Goal: Check status

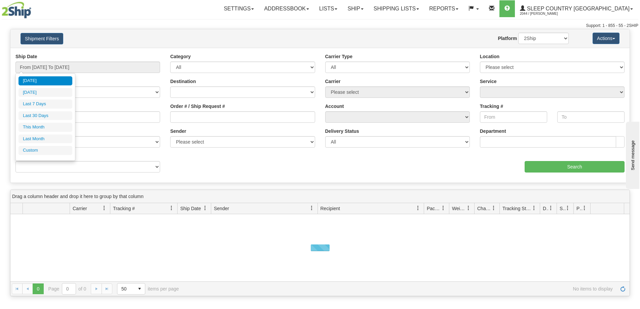
click at [43, 114] on li "Last 30 Days" at bounding box center [45, 115] width 54 height 9
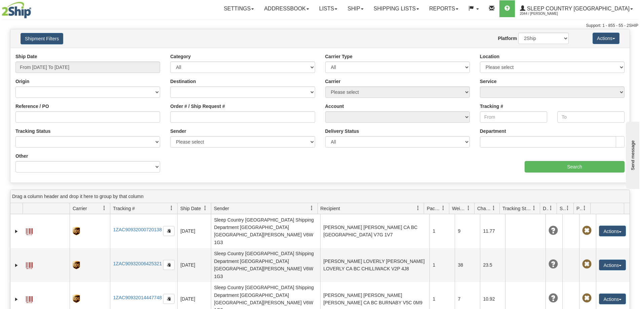
type input "From [DATE] To [DATE]"
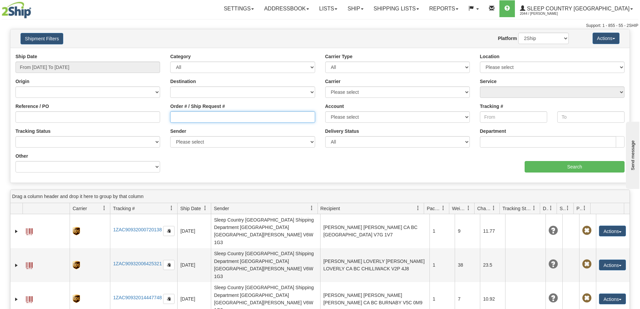
click at [178, 117] on input "Order # / Ship Request #" at bounding box center [242, 116] width 145 height 11
paste input "82H940450*A"
type input "82H940450"
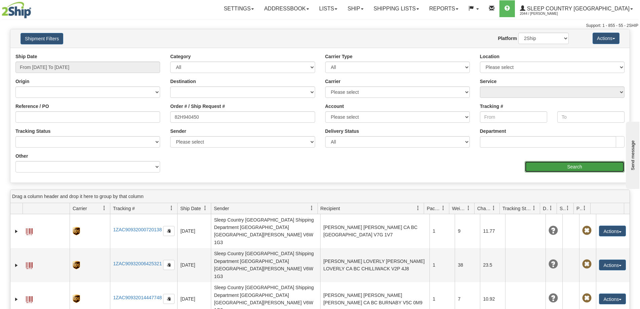
click at [562, 169] on input "Search" at bounding box center [574, 166] width 100 height 11
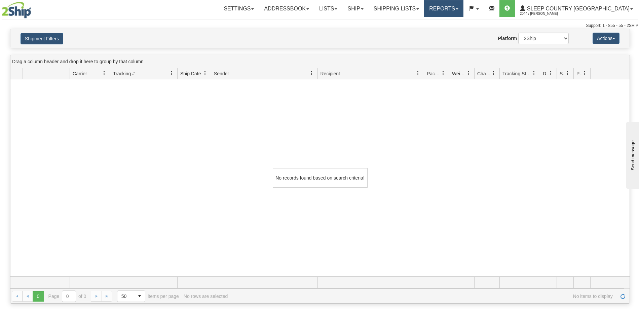
drag, startPoint x: 478, startPoint y: 115, endPoint x: 467, endPoint y: 9, distance: 105.8
click at [481, 108] on div "No records found based on search criteria!" at bounding box center [319, 177] width 619 height 197
click at [418, 4] on link "Shipping lists" at bounding box center [395, 8] width 55 height 17
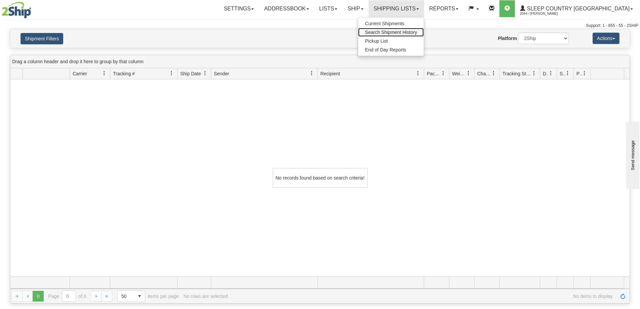
click at [417, 30] on span "Search Shipment History" at bounding box center [391, 32] width 52 height 5
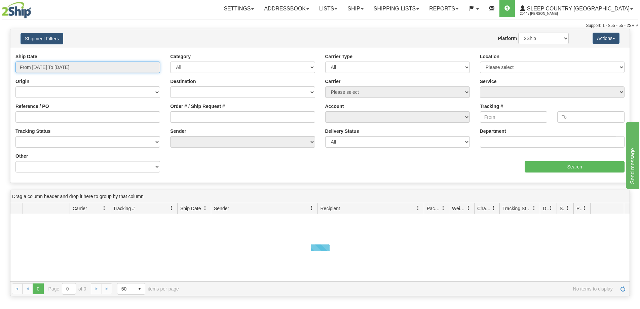
click at [48, 64] on input "From [DATE] To [DATE]" at bounding box center [87, 67] width 145 height 11
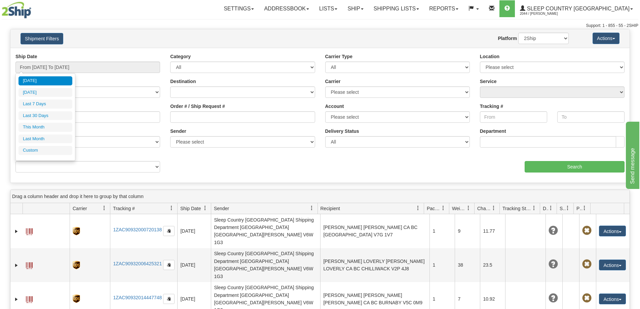
drag, startPoint x: 53, startPoint y: 114, endPoint x: 184, endPoint y: 114, distance: 131.1
click at [53, 115] on li "Last 30 Days" at bounding box center [45, 115] width 54 height 9
type input "From [DATE] To [DATE]"
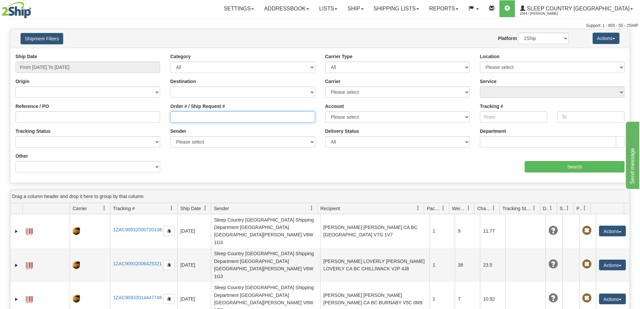
click at [239, 114] on input "Order # / Ship Request #" at bounding box center [242, 116] width 145 height 11
paste input "82H940450*A"
type input "82H940450*A"
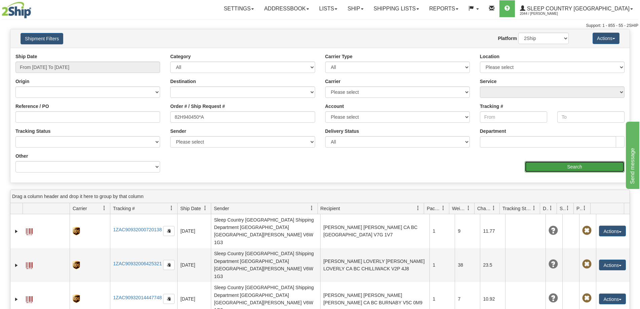
click at [555, 171] on input "Search" at bounding box center [574, 166] width 100 height 11
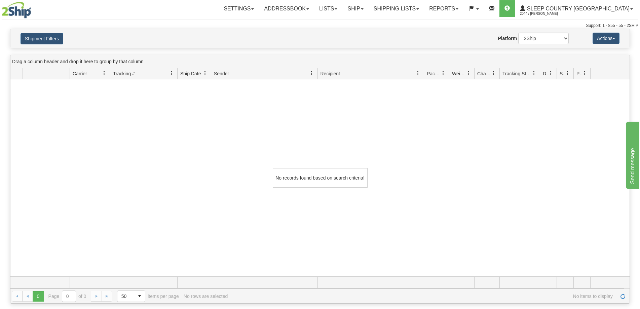
drag, startPoint x: 505, startPoint y: 145, endPoint x: 463, endPoint y: 209, distance: 76.6
click at [505, 145] on div "No records found based on search criteria!" at bounding box center [319, 177] width 619 height 197
